Goal: Task Accomplishment & Management: Manage account settings

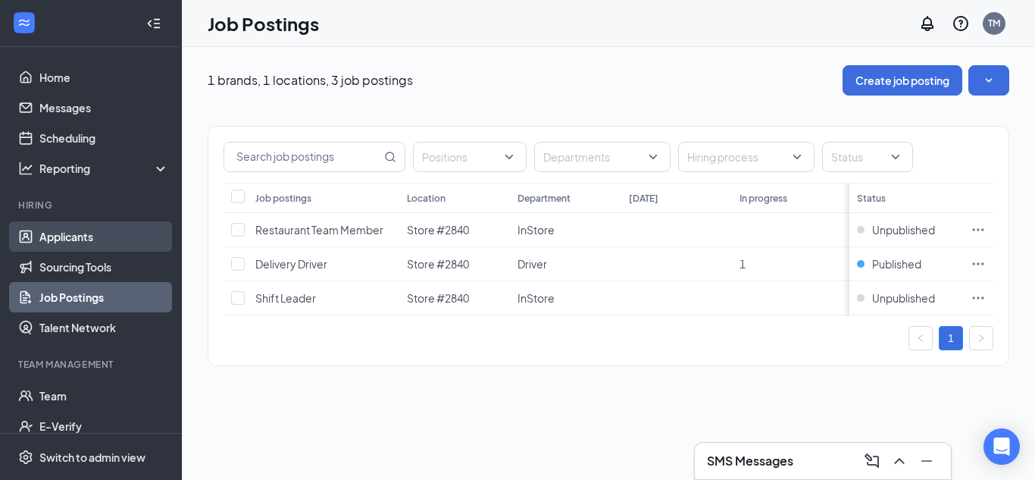
click at [50, 245] on link "Applicants" at bounding box center [104, 236] width 130 height 30
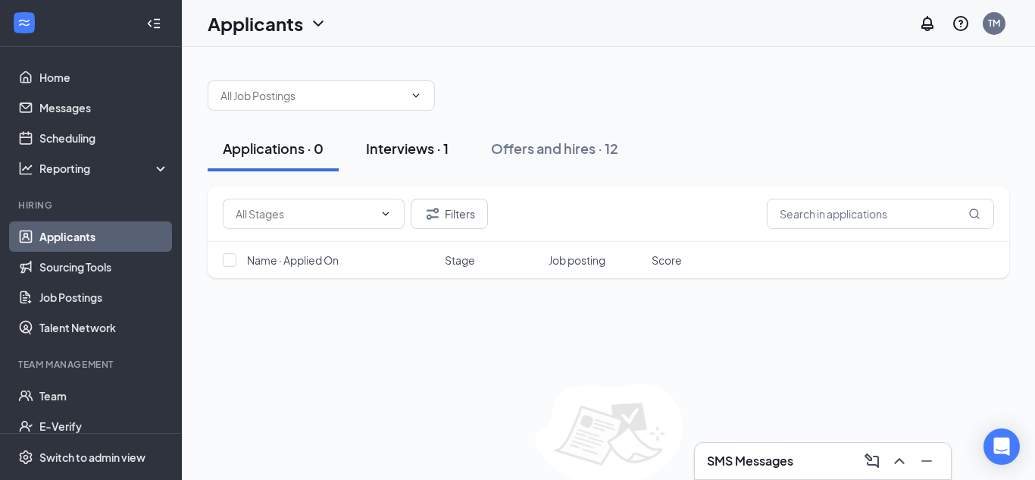
click at [411, 155] on div "Interviews · 1" at bounding box center [407, 148] width 83 height 19
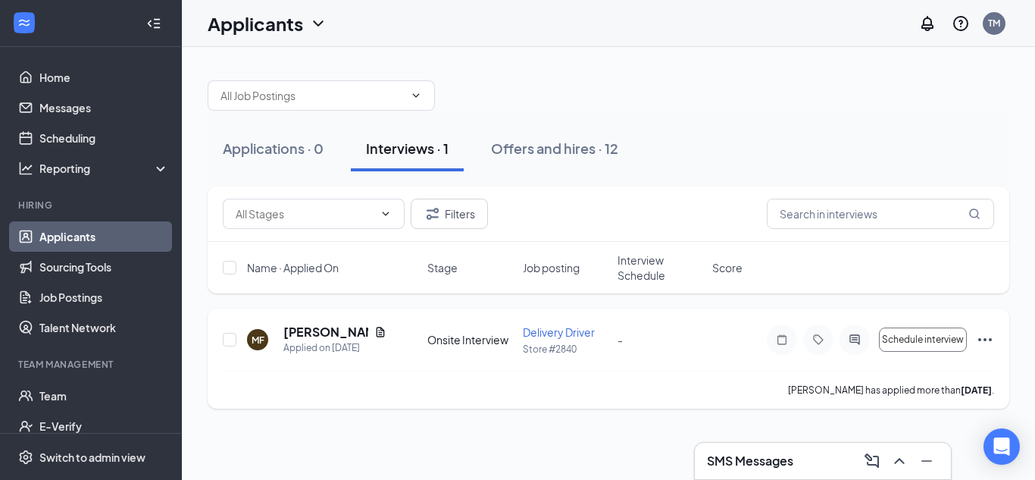
click at [989, 339] on icon "Ellipses" at bounding box center [985, 339] width 14 height 3
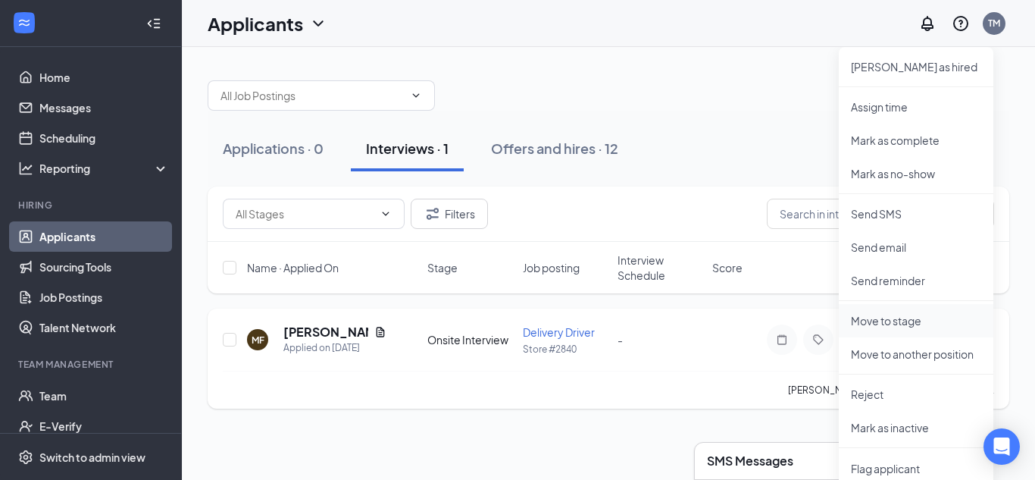
click at [876, 323] on p "Move to stage" at bounding box center [916, 320] width 130 height 15
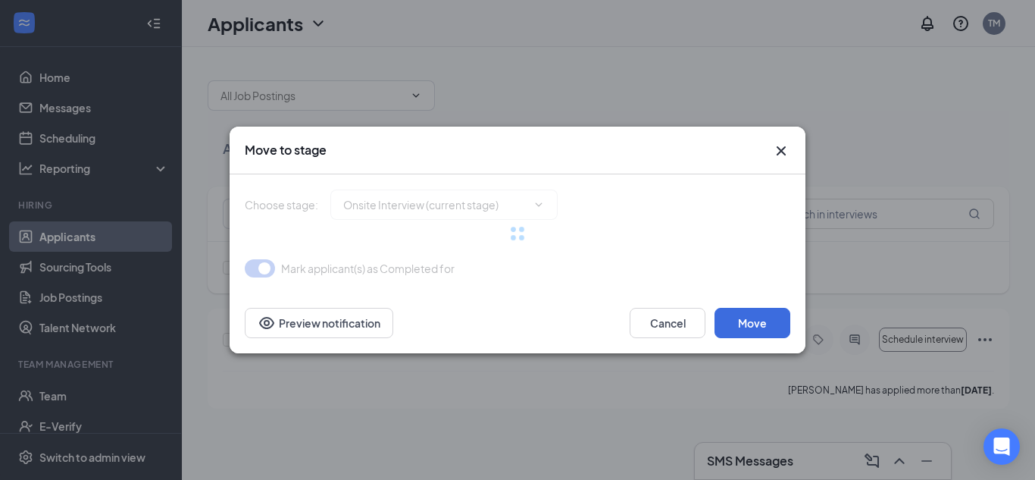
type input "MVR Background Check (next stage)"
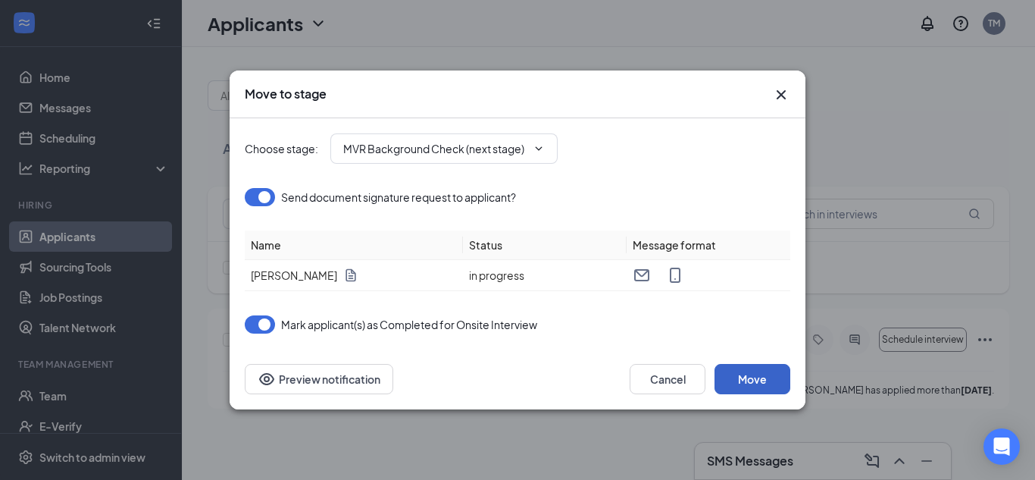
click at [745, 386] on button "Move" at bounding box center [752, 379] width 76 height 30
